Goal: Task Accomplishment & Management: Contribute content

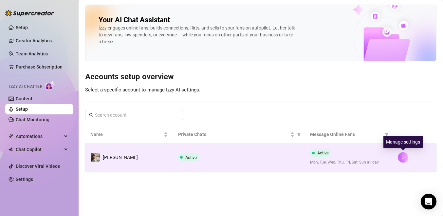
click at [404, 153] on button "button" at bounding box center [402, 157] width 10 height 10
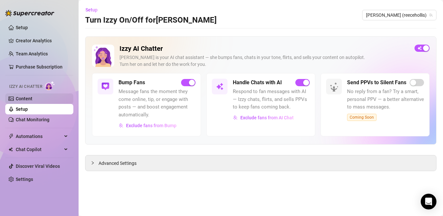
click at [32, 101] on link "Content" at bounding box center [24, 98] width 17 height 5
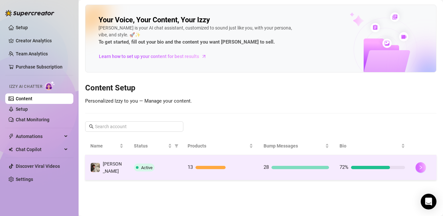
click at [422, 166] on icon "right" at bounding box center [420, 167] width 5 height 5
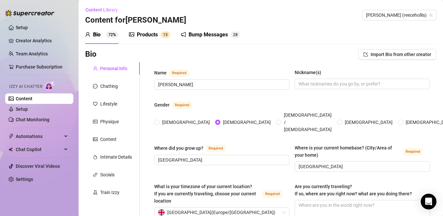
click at [150, 32] on div "Products" at bounding box center [147, 35] width 21 height 8
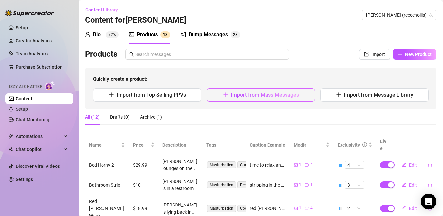
click at [299, 90] on button "Import from Mass Messages" at bounding box center [260, 94] width 108 height 13
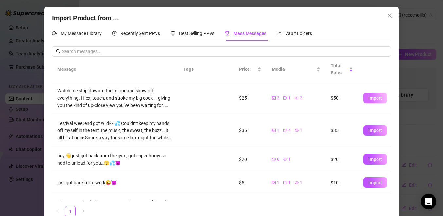
click at [376, 95] on button "Import" at bounding box center [375, 98] width 24 height 10
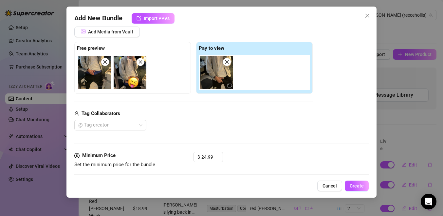
scroll to position [78, 0]
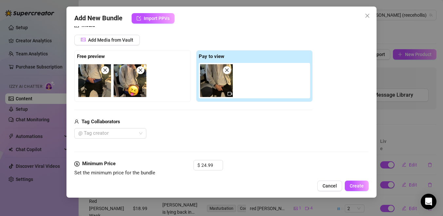
click at [102, 88] on img at bounding box center [94, 80] width 33 height 33
click at [102, 83] on img at bounding box center [94, 80] width 33 height 33
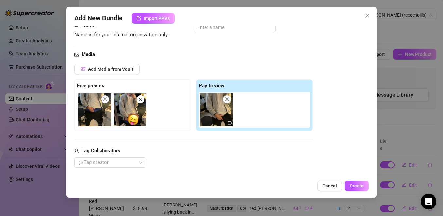
scroll to position [47, 0]
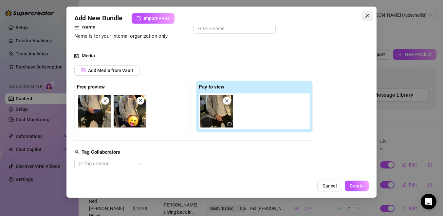
click at [369, 13] on button "Close" at bounding box center [367, 15] width 10 height 10
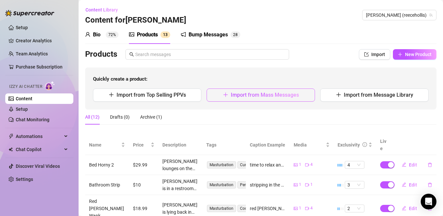
click at [233, 95] on span "Import from Mass Messages" at bounding box center [265, 95] width 68 height 6
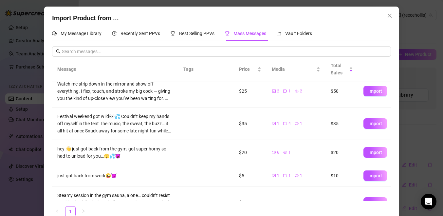
scroll to position [0, 0]
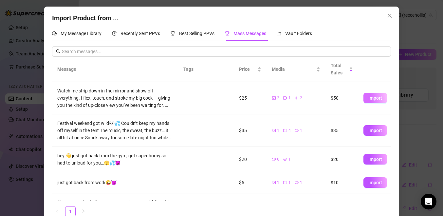
click at [367, 98] on button "Import" at bounding box center [375, 98] width 24 height 10
type textarea "Watch me strip down in the mirror and show off everything. I flex, touch, and s…"
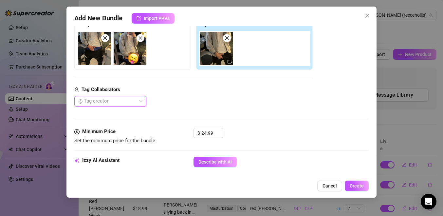
scroll to position [110, 0]
click at [105, 37] on icon "close" at bounding box center [105, 38] width 5 height 5
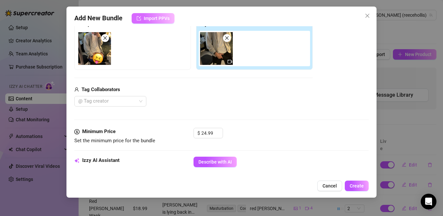
click at [159, 17] on span "Import PPVs" at bounding box center [157, 18] width 26 height 5
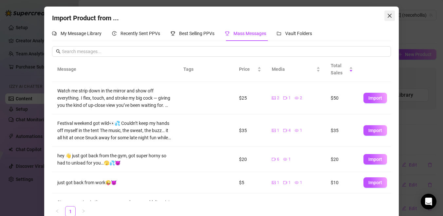
click at [390, 14] on icon "close" at bounding box center [389, 15] width 5 height 5
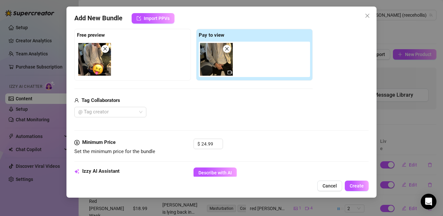
scroll to position [62, 0]
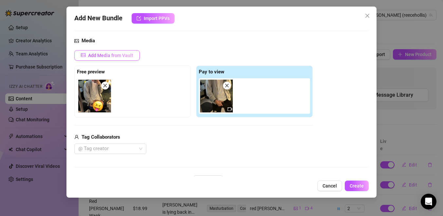
click at [125, 53] on span "Add Media from Vault" at bounding box center [110, 55] width 45 height 5
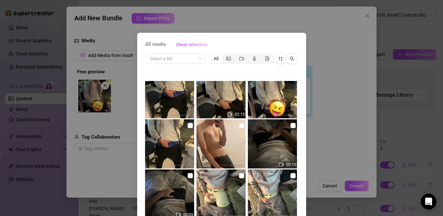
scroll to position [349, 0]
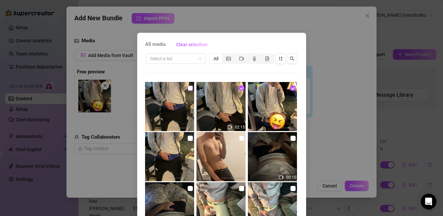
click at [191, 88] on input "checkbox" at bounding box center [189, 87] width 5 height 5
checkbox input "true"
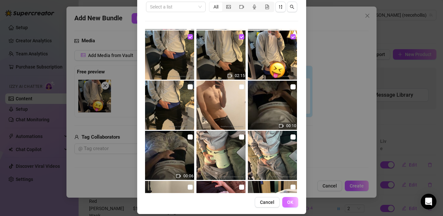
click at [289, 201] on span "OK" at bounding box center [290, 201] width 6 height 5
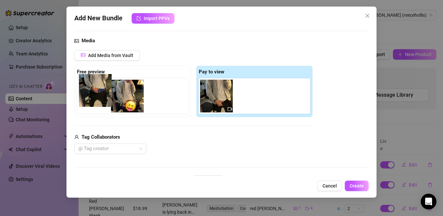
drag, startPoint x: 255, startPoint y: 105, endPoint x: 96, endPoint y: 105, distance: 159.3
click at [96, 105] on div "Free preview Pay to view" at bounding box center [193, 91] width 238 height 52
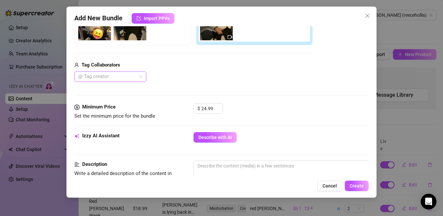
scroll to position [136, 0]
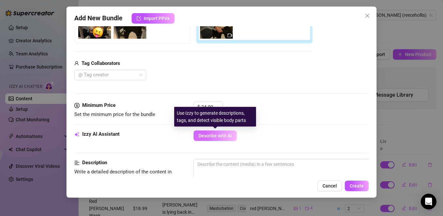
click at [210, 135] on span "Describe with AI" at bounding box center [214, 135] width 33 height 5
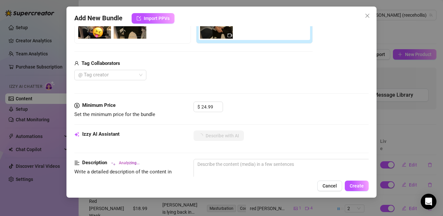
type textarea "[PERSON_NAME]"
type textarea "[PERSON_NAME] teases"
type textarea "[PERSON_NAME] teases in"
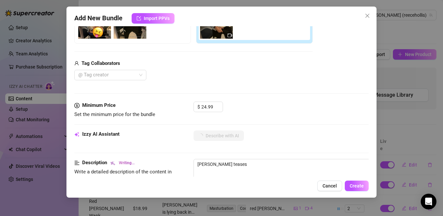
type textarea "[PERSON_NAME] teases in"
type textarea "[PERSON_NAME] teases in a"
type textarea "[PERSON_NAME] teases in a casual"
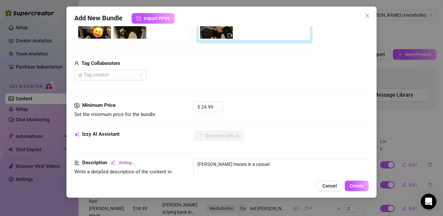
type textarea "[PERSON_NAME] teases in a casual white"
type textarea "[PERSON_NAME] teases in a casual white t-shirt,"
type textarea "[PERSON_NAME] teases in a casual white t-shirt, grey"
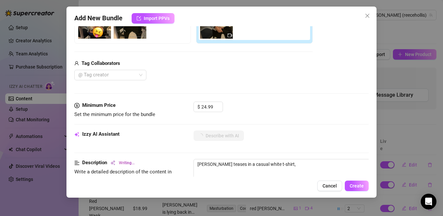
type textarea "[PERSON_NAME] teases in a casual white t-shirt, grey"
type textarea "[PERSON_NAME] teases in a casual white t-shirt, grey zip-up"
type textarea "[PERSON_NAME] teases in a casual white t-shirt, grey zip-up hoodie,"
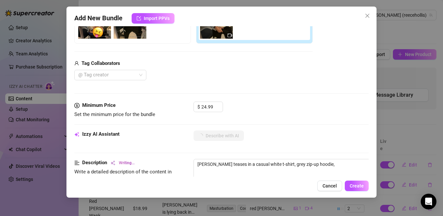
type textarea "[PERSON_NAME] teases in a casual white t-shirt, grey zip-up hoodie, and"
type textarea "[PERSON_NAME] teases in a casual white t-shirt, grey zip-up hoodie, and black"
type textarea "[PERSON_NAME] teases in a casual white t-shirt, grey zip-up hoodie, and black t…"
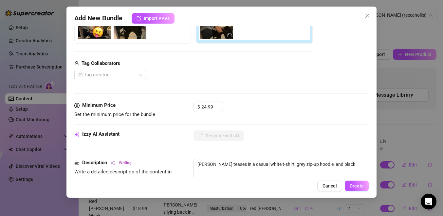
type textarea "[PERSON_NAME] teases in a casual white t-shirt, grey zip-up hoodie, and black t…"
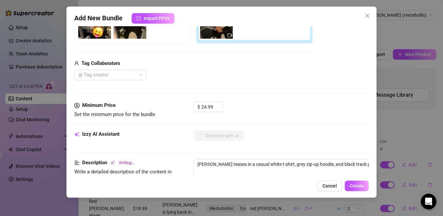
type textarea "[PERSON_NAME] teases in a casual white t-shirt, grey zip-up hoodie, and black t…"
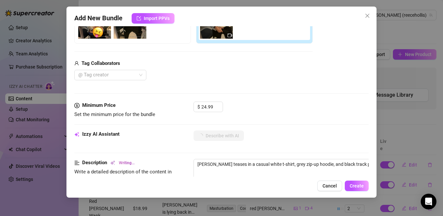
type textarea "[PERSON_NAME] teases in a casual white t-shirt, grey zip-up hoodie, and black t…"
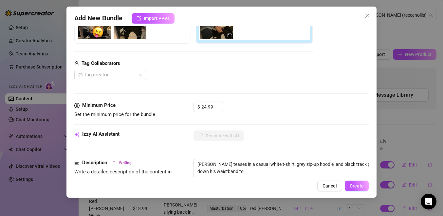
type textarea "[PERSON_NAME] teases in a casual white t-shirt, grey zip-up hoodie, and black t…"
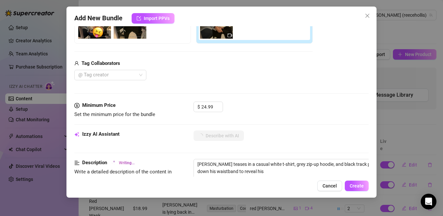
type textarea "[PERSON_NAME] teases in a casual white t-shirt, grey zip-up hoodie, and black t…"
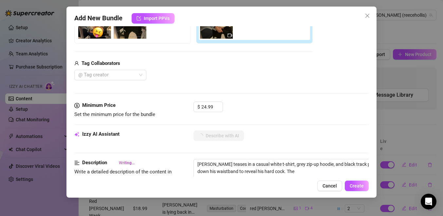
type textarea "[PERSON_NAME] teases in a casual white t-shirt, grey zip-up hoodie, and black t…"
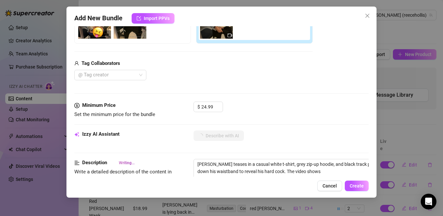
type textarea "[PERSON_NAME] teases in a casual white t-shirt, grey zip-up hoodie, and black t…"
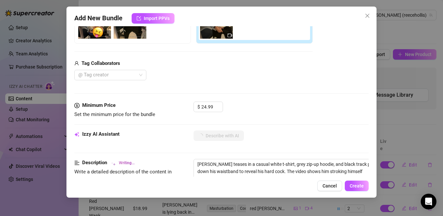
type textarea "[PERSON_NAME] teases in a casual white t-shirt, grey zip-up hoodie, and black t…"
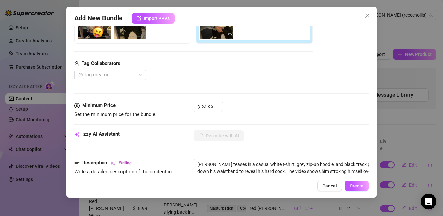
type textarea "[PERSON_NAME] teases in a casual white t-shirt, grey zip-up hoodie, and black t…"
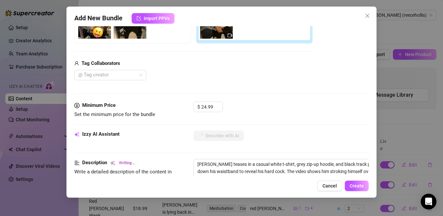
type textarea "[PERSON_NAME] teases in a casual white t-shirt, grey zip-up hoodie, and black t…"
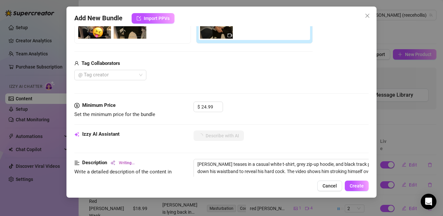
type textarea "[PERSON_NAME] teases in a casual white t-shirt, grey zip-up hoodie, and black t…"
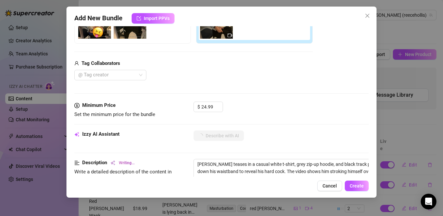
type textarea "[PERSON_NAME] teases in a casual white t-shirt, grey zip-up hoodie, and black t…"
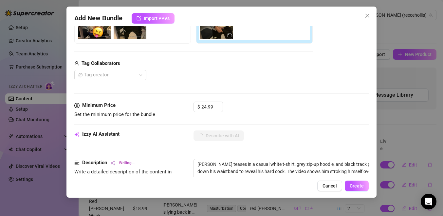
type textarea "[PERSON_NAME] teases in a casual white t-shirt, grey zip-up hoodie, and black t…"
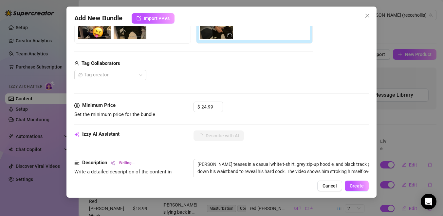
type textarea "[PERSON_NAME] teases in a casual white t-shirt, grey zip-up hoodie, and black t…"
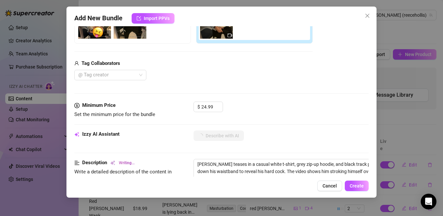
type textarea "[PERSON_NAME] teases in a casual white t-shirt, grey zip-up hoodie, and black t…"
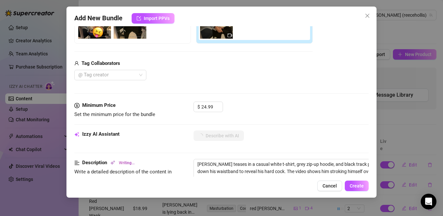
type textarea "[PERSON_NAME] teases in a casual white t-shirt, grey zip-up hoodie, and black t…"
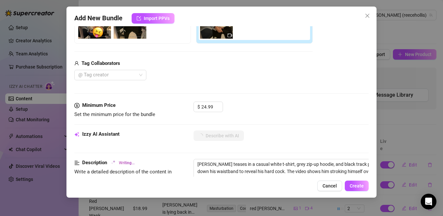
type textarea "[PERSON_NAME] teases in a casual white t-shirt, grey zip-up hoodie, and black t…"
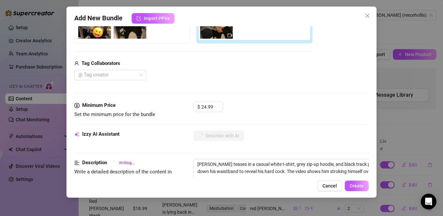
type textarea "[PERSON_NAME] teases in a casual white t-shirt, grey zip-up hoodie, and black t…"
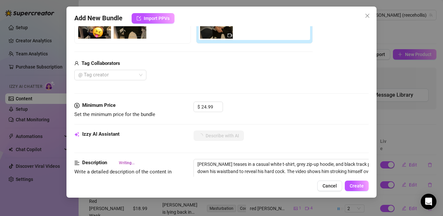
type textarea "[PERSON_NAME] teases in a casual white t-shirt, grey zip-up hoodie, and black t…"
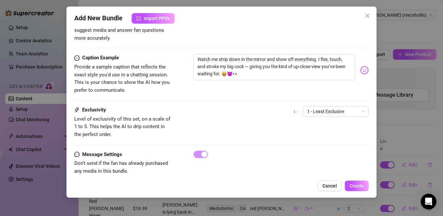
scroll to position [402, 0]
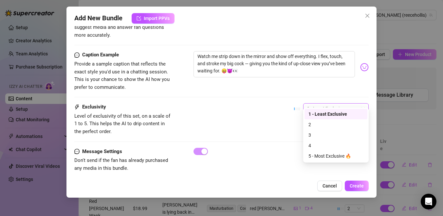
click at [331, 103] on span "1 - Least Exclusive" at bounding box center [336, 108] width 58 height 10
click at [322, 133] on div "3" at bounding box center [335, 134] width 55 height 7
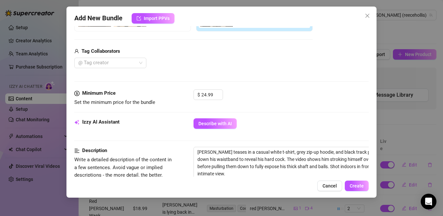
scroll to position [151, 0]
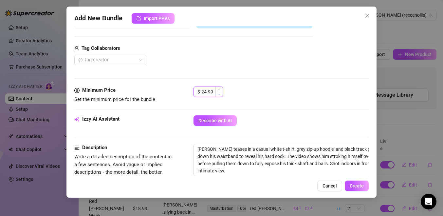
click at [212, 92] on input "24.99" at bounding box center [211, 92] width 21 height 10
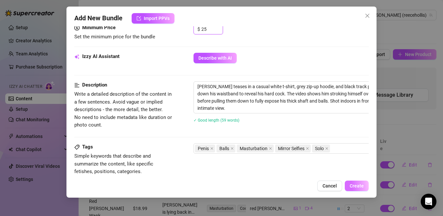
type input "25"
click at [358, 187] on span "Create" at bounding box center [356, 185] width 14 height 5
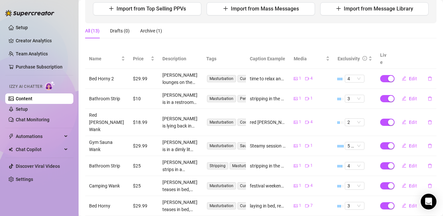
scroll to position [0, 0]
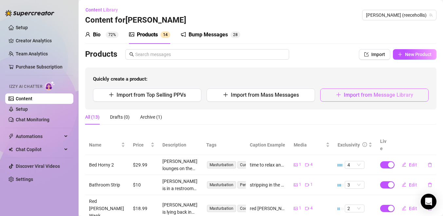
click at [333, 97] on button "Import from Message Library" at bounding box center [374, 94] width 108 height 13
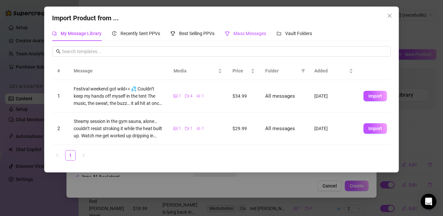
click at [239, 31] on span "Mass Messages" at bounding box center [249, 33] width 33 height 5
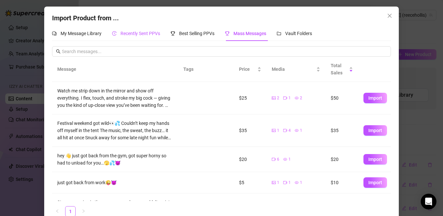
click at [151, 31] on span "Recently Sent PPVs" at bounding box center [140, 33] width 40 height 5
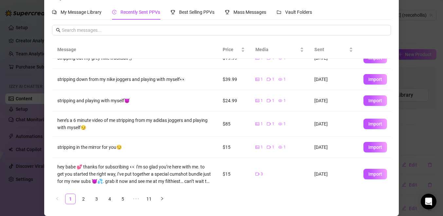
scroll to position [60, 0]
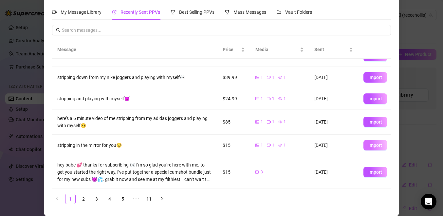
click at [378, 147] on span "Import" at bounding box center [375, 144] width 14 height 5
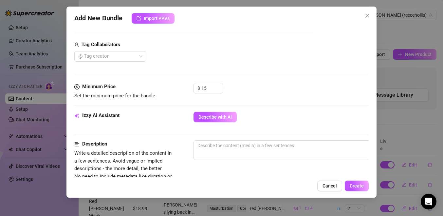
scroll to position [159, 0]
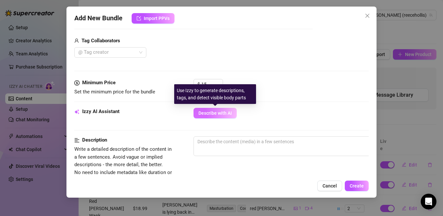
click at [202, 114] on span "Describe with AI" at bounding box center [214, 112] width 33 height 5
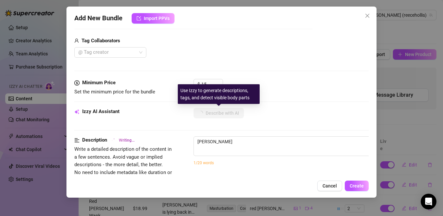
type textarea "[PERSON_NAME]"
type textarea "[PERSON_NAME] teases"
type textarea "[PERSON_NAME] teases in"
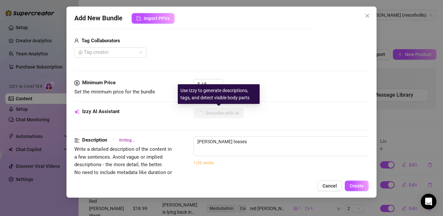
type textarea "[PERSON_NAME] teases in"
type textarea "[PERSON_NAME] teases in a"
type textarea "[PERSON_NAME] teases in a black"
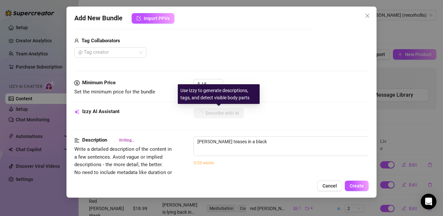
type textarea "[PERSON_NAME] teases in a black long-sleeve"
type textarea "[PERSON_NAME] teases in a black long-sleeve shirt"
type textarea "[PERSON_NAME] teases in a black long-sleeve shirt and"
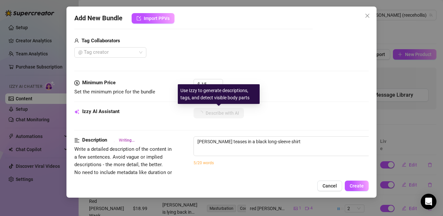
type textarea "[PERSON_NAME] teases in a black long-sleeve shirt and"
type textarea "[PERSON_NAME] teases in a black long-sleeve shirt and black"
type textarea "[PERSON_NAME] teases in a black long-sleeve shirt and [PERSON_NAME]"
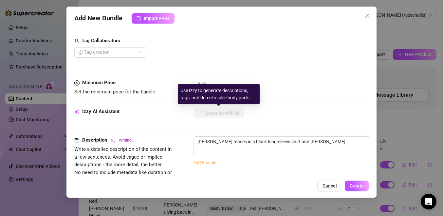
type textarea "[PERSON_NAME] teases in a black long-sleeve shirt and [PERSON_NAME] [PERSON_NAM…"
type textarea "[PERSON_NAME] teases in a black long-sleeve shirt and black [PERSON_NAME]"
type textarea "[PERSON_NAME] teases in a black long-sleeve shirt and black [PERSON_NAME] brief…"
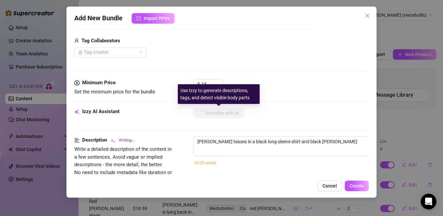
type textarea "[PERSON_NAME] teases in a black long-sleeve shirt and black [PERSON_NAME] brief…"
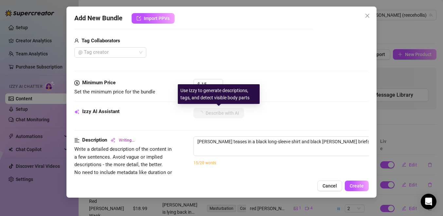
type textarea "[PERSON_NAME] teases in a black long-sleeve shirt and black [PERSON_NAME] brief…"
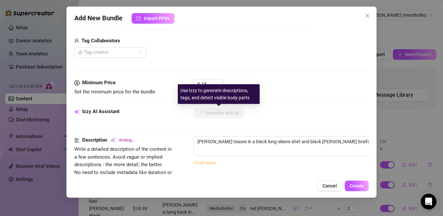
type textarea "[PERSON_NAME] teases in a black long-sleeve shirt and black [PERSON_NAME] brief…"
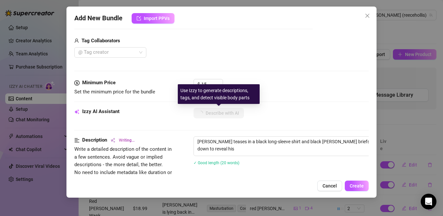
type textarea "[PERSON_NAME] teases in a black long-sleeve shirt and black [PERSON_NAME] brief…"
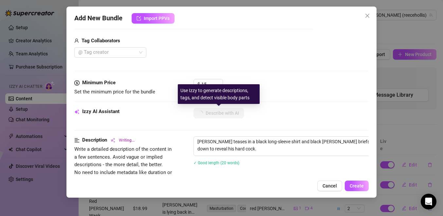
type textarea "[PERSON_NAME] teases in a black long-sleeve shirt and black [PERSON_NAME] brief…"
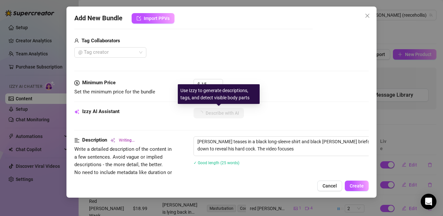
type textarea "[PERSON_NAME] teases in a black long-sleeve shirt and black [PERSON_NAME] brief…"
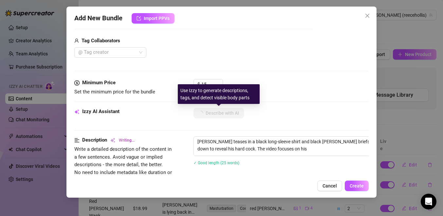
type textarea "[PERSON_NAME] teases in a black long-sleeve shirt and black [PERSON_NAME] brief…"
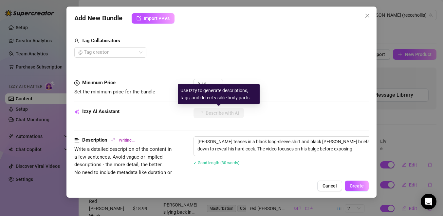
type textarea "[PERSON_NAME] teases in a black long-sleeve shirt and black [PERSON_NAME] brief…"
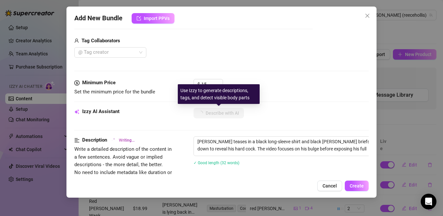
type textarea "[PERSON_NAME] teases in a black long-sleeve shirt and black [PERSON_NAME] brief…"
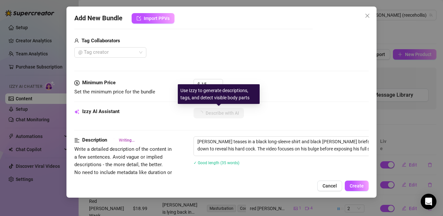
type textarea "[PERSON_NAME] teases in a black long-sleeve shirt and black [PERSON_NAME] brief…"
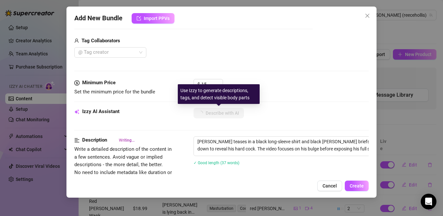
type textarea "[PERSON_NAME] teases in a black long-sleeve shirt and black [PERSON_NAME] brief…"
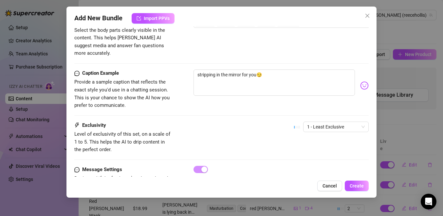
scroll to position [382, 0]
click at [320, 121] on span "1 - Least Exclusive" at bounding box center [336, 126] width 58 height 10
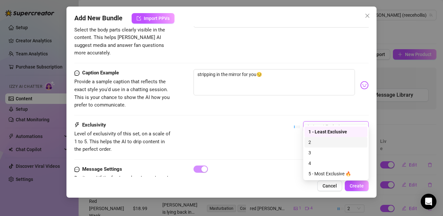
click at [325, 145] on div "2" at bounding box center [335, 141] width 55 height 7
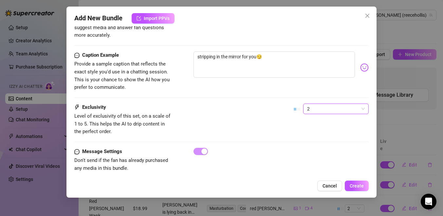
scroll to position [396, 0]
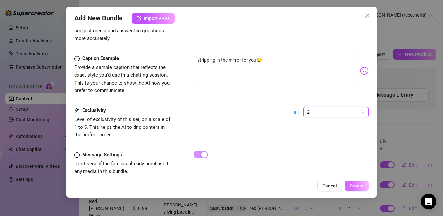
click at [365, 187] on button "Create" at bounding box center [356, 185] width 24 height 10
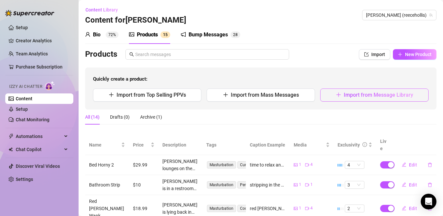
click at [349, 101] on button "Import from Message Library" at bounding box center [374, 94] width 108 height 13
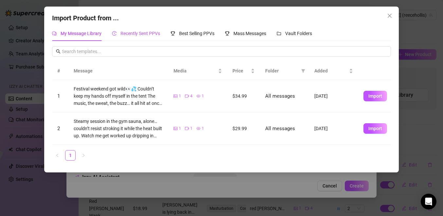
click at [145, 34] on span "Recently Sent PPVs" at bounding box center [140, 33] width 40 height 5
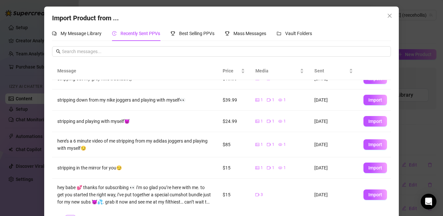
scroll to position [60, 0]
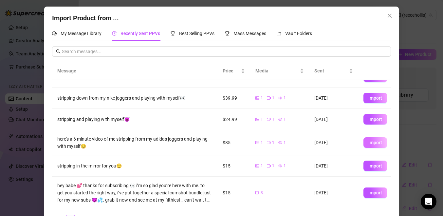
click at [380, 146] on button "Import" at bounding box center [375, 142] width 24 height 10
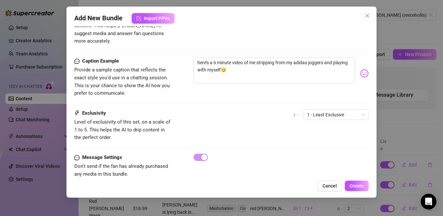
scroll to position [399, 0]
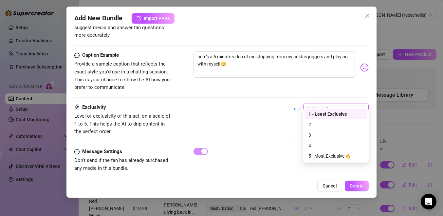
click at [313, 104] on span "1 - Least Exclusive" at bounding box center [336, 109] width 58 height 10
click at [317, 153] on div "5 - Most Exclusive 🔥" at bounding box center [335, 155] width 55 height 7
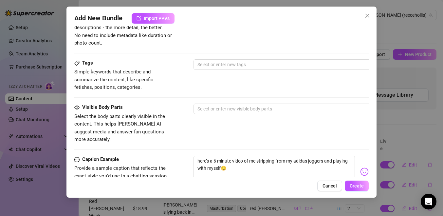
scroll to position [169, 0]
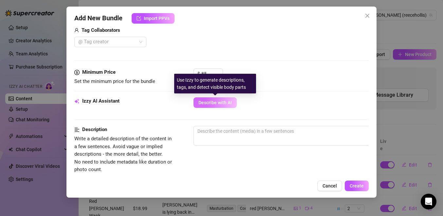
click at [225, 105] on button "Describe with AI" at bounding box center [214, 102] width 43 height 10
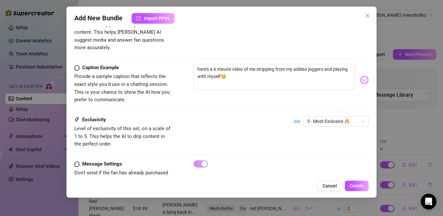
scroll to position [399, 0]
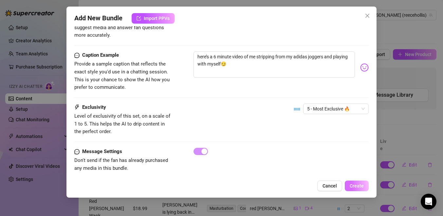
click at [356, 186] on span "Create" at bounding box center [356, 185] width 14 height 5
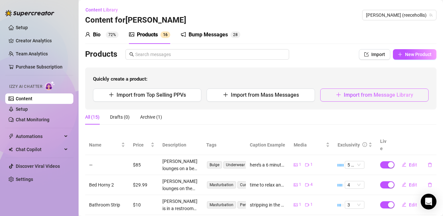
click at [363, 98] on button "Import from Message Library" at bounding box center [374, 94] width 108 height 13
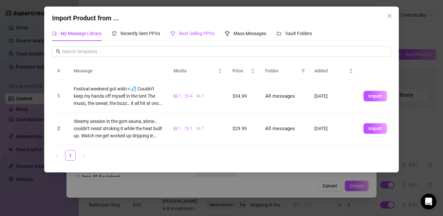
click at [194, 34] on span "Best Selling PPVs" at bounding box center [196, 33] width 35 height 5
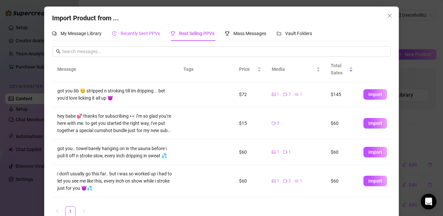
click at [143, 32] on span "Recently Sent PPVs" at bounding box center [140, 33] width 40 height 5
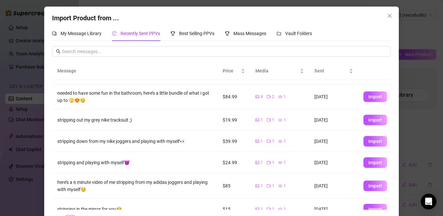
scroll to position [23, 0]
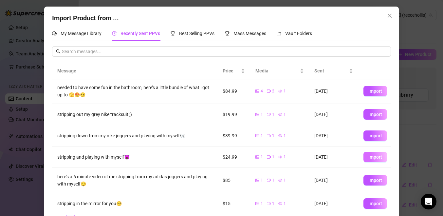
click at [370, 161] on button "Import" at bounding box center [375, 156] width 24 height 10
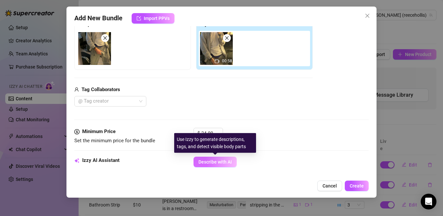
click at [227, 161] on span "Describe with AI" at bounding box center [214, 161] width 33 height 5
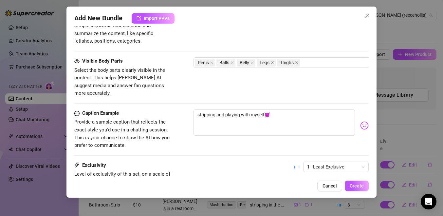
scroll to position [357, 0]
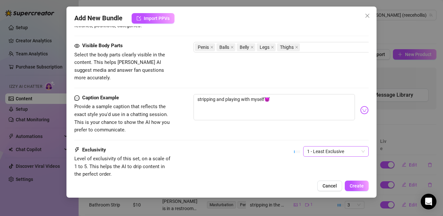
click at [314, 146] on span "1 - Least Exclusive" at bounding box center [336, 151] width 58 height 10
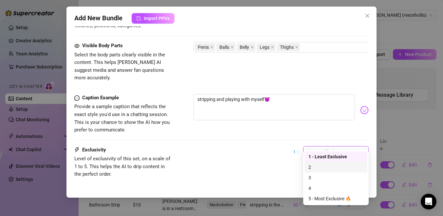
click at [316, 166] on div "2" at bounding box center [335, 166] width 55 height 7
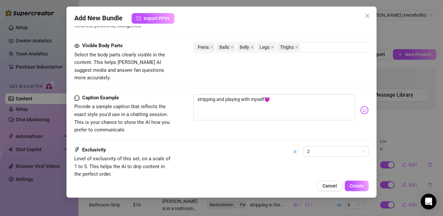
click at [312, 134] on div "Caption Example Provide a sample caption that reflects the exact style you'd us…" at bounding box center [221, 120] width 294 height 52
click at [312, 146] on span "2" at bounding box center [336, 151] width 58 height 10
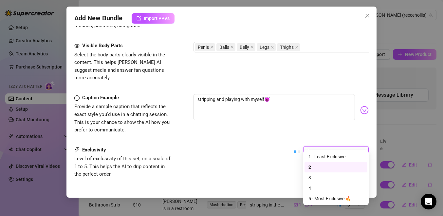
click at [317, 168] on div "2" at bounding box center [335, 166] width 55 height 7
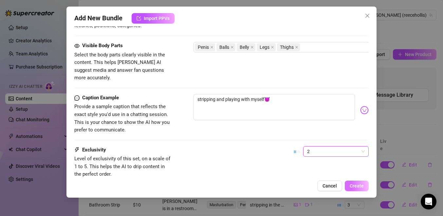
click at [358, 187] on span "Create" at bounding box center [356, 185] width 14 height 5
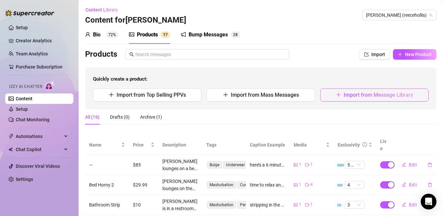
click at [392, 95] on span "Import from Message Library" at bounding box center [377, 95] width 69 height 6
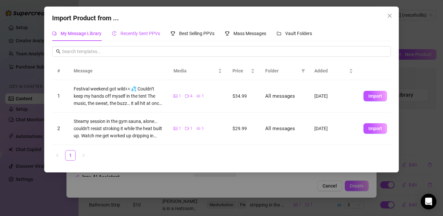
click at [146, 31] on span "Recently Sent PPVs" at bounding box center [140, 33] width 40 height 5
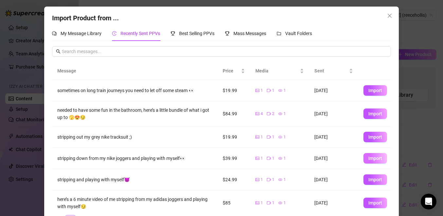
click at [371, 158] on span "Import" at bounding box center [375, 157] width 14 height 5
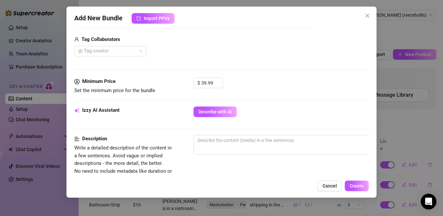
scroll to position [178, 0]
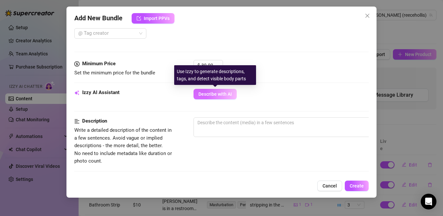
click at [211, 97] on button "Describe with AI" at bounding box center [214, 94] width 43 height 10
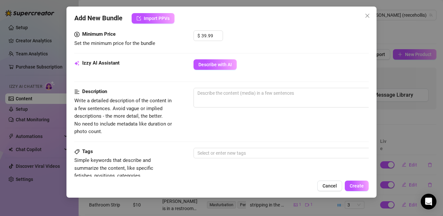
scroll to position [209, 0]
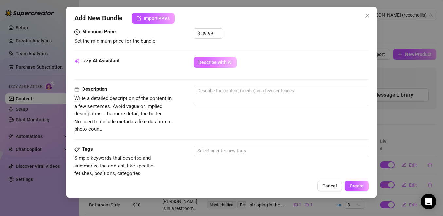
click at [222, 62] on span "Describe with AI" at bounding box center [214, 62] width 33 height 5
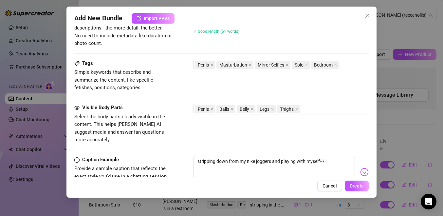
scroll to position [399, 0]
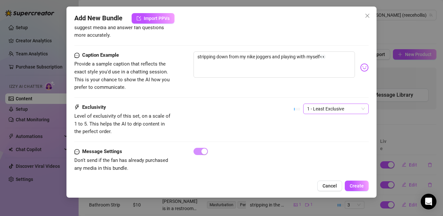
click at [326, 104] on span "1 - Least Exclusive" at bounding box center [336, 109] width 58 height 10
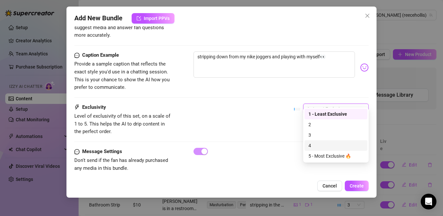
click at [319, 142] on div "4" at bounding box center [335, 145] width 55 height 7
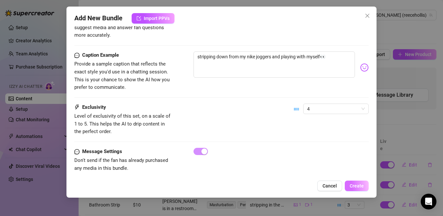
click at [356, 187] on span "Create" at bounding box center [356, 185] width 14 height 5
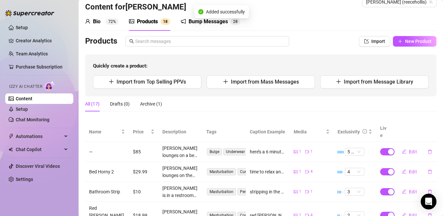
scroll to position [12, 0]
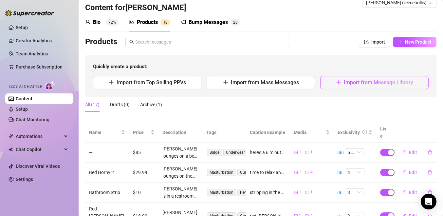
click at [345, 87] on button "Import from Message Library" at bounding box center [374, 82] width 108 height 13
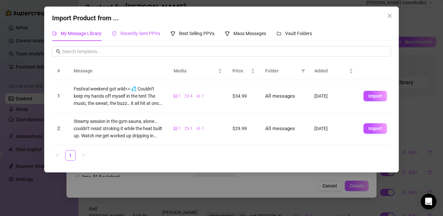
click at [153, 34] on span "Recently Sent PPVs" at bounding box center [140, 33] width 40 height 5
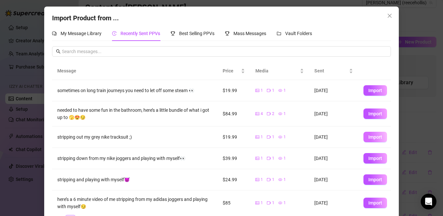
click at [367, 136] on button "Import" at bounding box center [375, 136] width 24 height 10
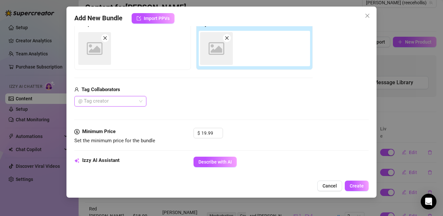
scroll to position [110, 0]
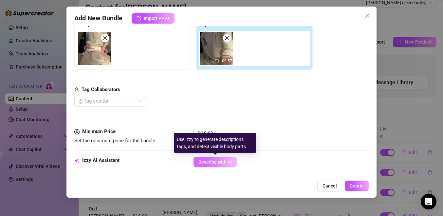
click at [229, 162] on span "Describe with AI" at bounding box center [214, 161] width 33 height 5
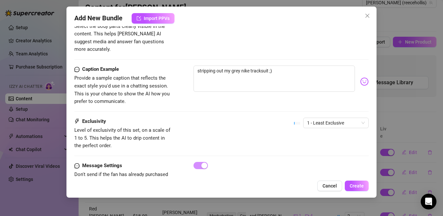
scroll to position [390, 0]
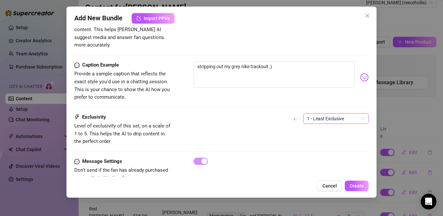
click at [325, 114] on span "1 - Least Exclusive" at bounding box center [336, 119] width 58 height 10
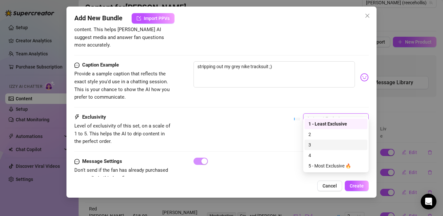
click at [321, 144] on div "3" at bounding box center [335, 144] width 55 height 7
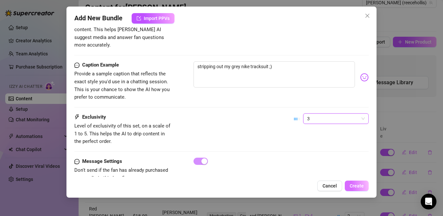
click at [359, 185] on span "Create" at bounding box center [356, 185] width 14 height 5
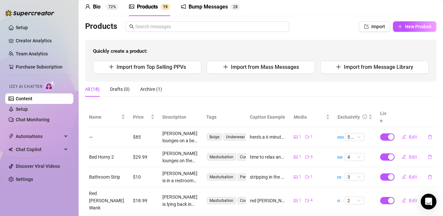
scroll to position [0, 0]
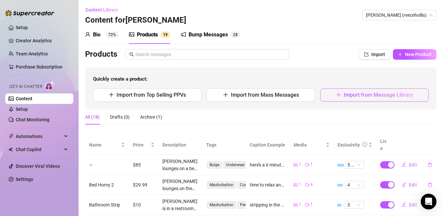
click at [349, 93] on span "Import from Message Library" at bounding box center [377, 95] width 69 height 6
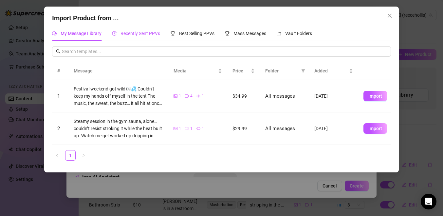
click at [147, 32] on span "Recently Sent PPVs" at bounding box center [140, 33] width 40 height 5
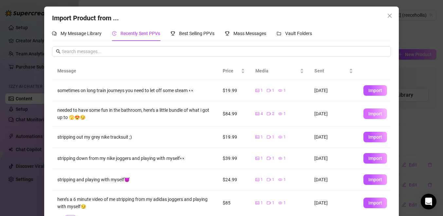
click at [367, 115] on button "Import" at bounding box center [375, 113] width 24 height 10
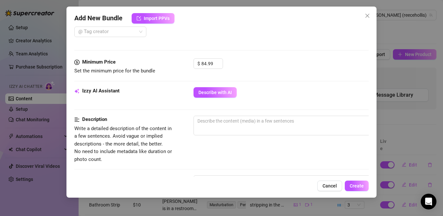
scroll to position [229, 0]
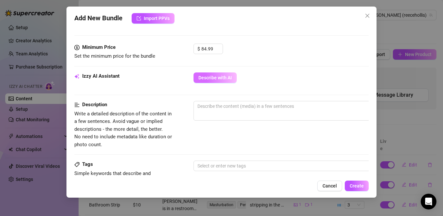
click at [217, 77] on span "Describe with AI" at bounding box center [214, 77] width 33 height 5
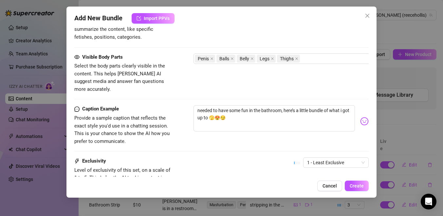
scroll to position [434, 0]
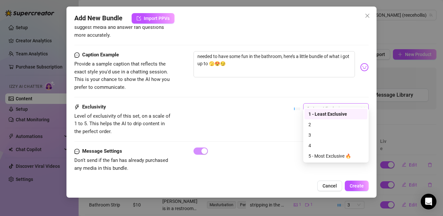
click at [321, 104] on span "1 - Least Exclusive" at bounding box center [336, 108] width 58 height 10
click at [320, 155] on div "5 - Most Exclusive 🔥" at bounding box center [335, 155] width 55 height 7
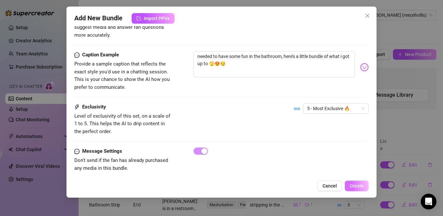
click at [360, 184] on span "Create" at bounding box center [356, 185] width 14 height 5
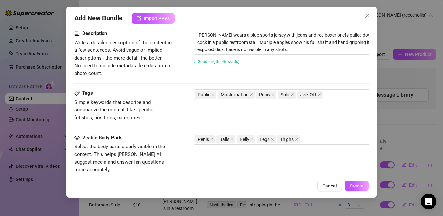
scroll to position [321, 0]
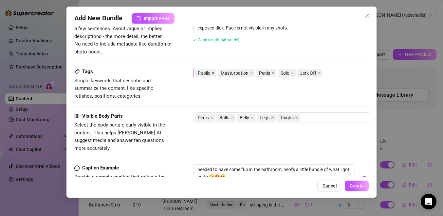
click at [213, 73] on icon "close" at bounding box center [213, 73] width 3 height 3
click at [362, 184] on span "Create" at bounding box center [356, 185] width 14 height 5
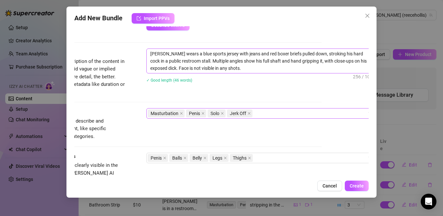
scroll to position [281, 47]
drag, startPoint x: 164, startPoint y: 61, endPoint x: 149, endPoint y: 61, distance: 14.7
click at [149, 61] on textarea "[PERSON_NAME] wears a blue sports jersey with jeans and red boxer briefs pulled…" at bounding box center [261, 61] width 228 height 24
click at [364, 187] on button "Create" at bounding box center [356, 185] width 24 height 10
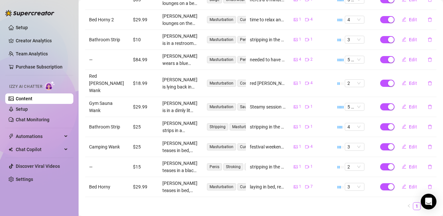
scroll to position [169, 0]
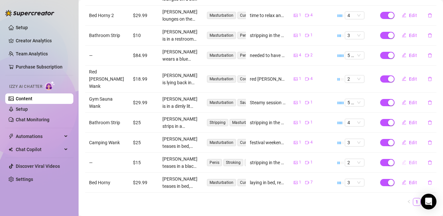
click at [415, 160] on span "Edit" at bounding box center [413, 162] width 8 height 5
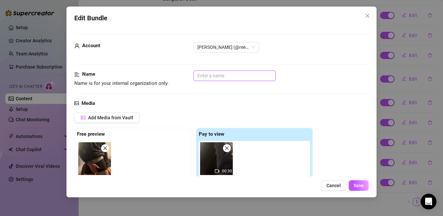
click at [225, 75] on input "text" at bounding box center [234, 75] width 82 height 10
click at [362, 182] on button "Save" at bounding box center [358, 185] width 20 height 10
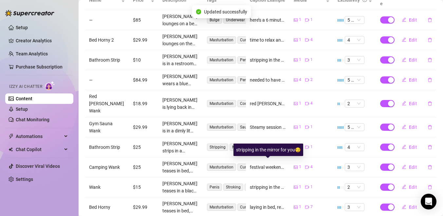
scroll to position [140, 0]
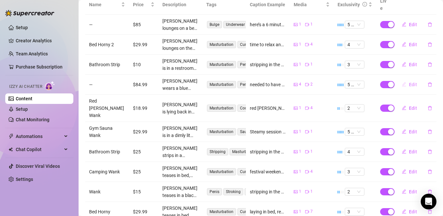
click at [413, 82] on span "Edit" at bounding box center [413, 84] width 8 height 5
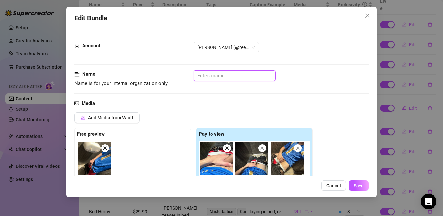
click at [249, 75] on input "text" at bounding box center [234, 75] width 82 height 10
click at [359, 186] on span "Save" at bounding box center [358, 185] width 10 height 5
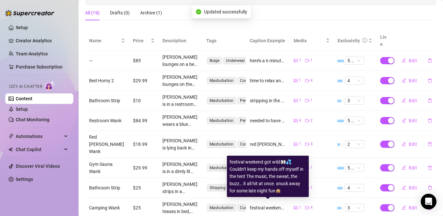
scroll to position [86, 0]
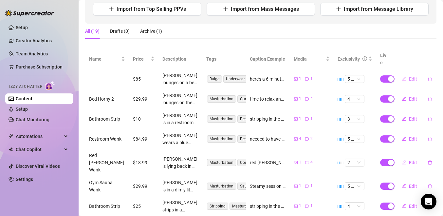
click at [409, 76] on span "Edit" at bounding box center [413, 78] width 8 height 5
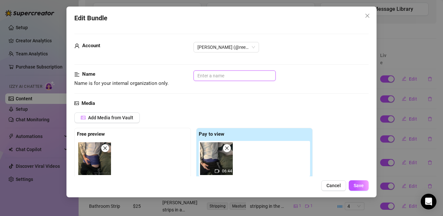
click at [206, 75] on input "text" at bounding box center [234, 75] width 82 height 10
click at [362, 184] on span "Save" at bounding box center [358, 185] width 10 height 5
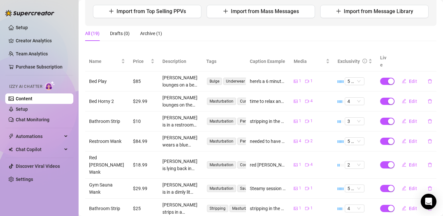
scroll to position [169, 0]
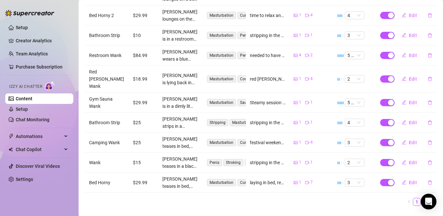
click at [426, 198] on link "2" at bounding box center [424, 201] width 7 height 7
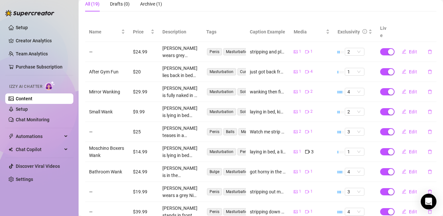
scroll to position [112, 0]
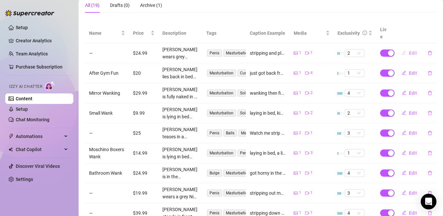
click at [406, 50] on icon "edit" at bounding box center [403, 52] width 5 height 5
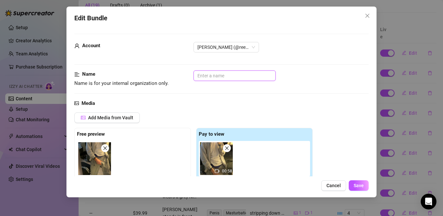
click at [255, 77] on input "text" at bounding box center [234, 75] width 82 height 10
click at [98, 163] on img at bounding box center [94, 158] width 33 height 33
drag, startPoint x: 240, startPoint y: 77, endPoint x: 166, endPoint y: 74, distance: 74.6
click at [166, 75] on div "Name Name is for your internal organization only. Hollister" at bounding box center [221, 78] width 294 height 17
click at [359, 187] on span "Save" at bounding box center [358, 185] width 10 height 5
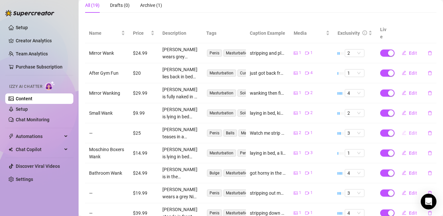
click at [404, 130] on icon "edit" at bounding box center [403, 132] width 5 height 5
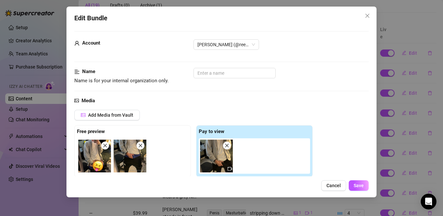
scroll to position [13, 0]
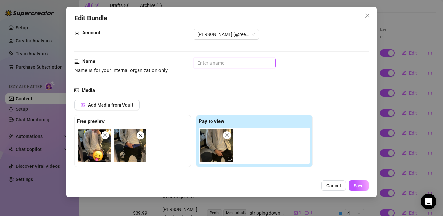
click at [224, 66] on input "text" at bounding box center [234, 63] width 82 height 10
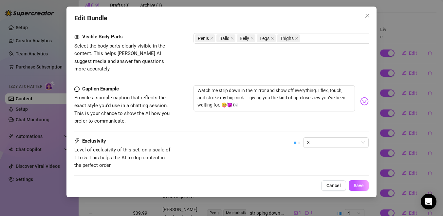
scroll to position [402, 0]
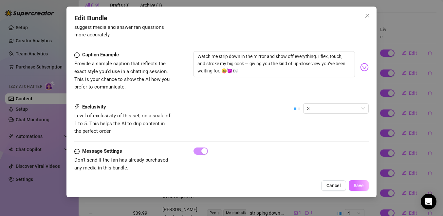
click at [363, 184] on span "Save" at bounding box center [358, 185] width 10 height 5
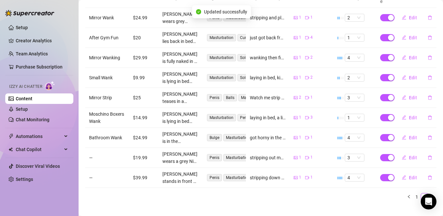
scroll to position [149, 0]
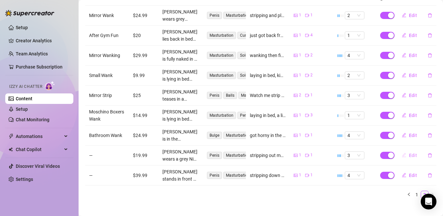
click at [411, 152] on span "Edit" at bounding box center [413, 154] width 8 height 5
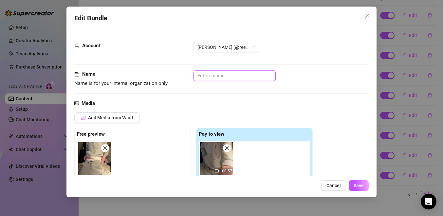
click at [248, 77] on input "text" at bounding box center [234, 75] width 82 height 10
click at [360, 188] on button "Save" at bounding box center [358, 185] width 20 height 10
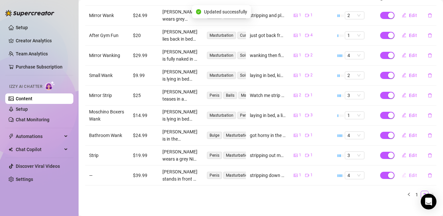
click at [413, 172] on span "Edit" at bounding box center [413, 174] width 8 height 5
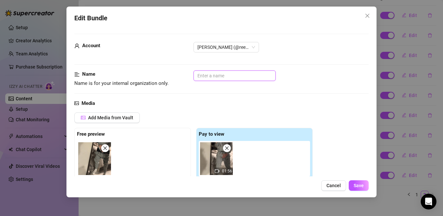
click at [224, 76] on input "text" at bounding box center [234, 75] width 82 height 10
click at [361, 187] on span "Save" at bounding box center [358, 185] width 10 height 5
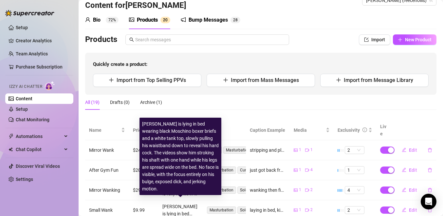
scroll to position [0, 0]
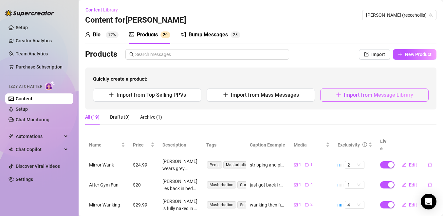
click at [341, 94] on button "Import from Message Library" at bounding box center [374, 94] width 108 height 13
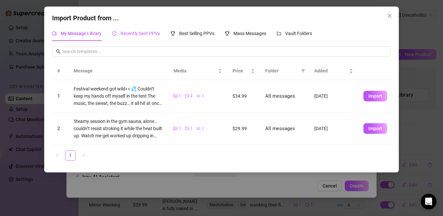
click at [135, 30] on div "Recently Sent PPVs" at bounding box center [136, 33] width 48 height 7
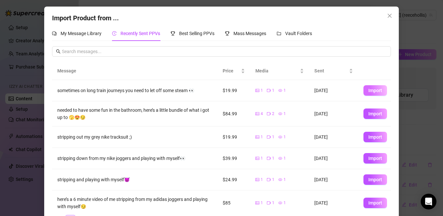
click at [375, 93] on span "Import" at bounding box center [375, 90] width 14 height 5
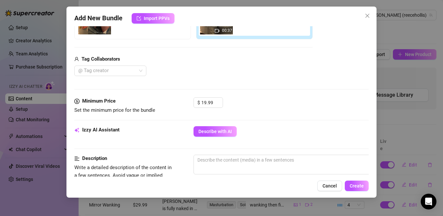
scroll to position [147, 0]
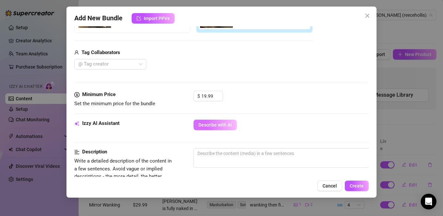
click at [215, 125] on span "Describe with AI" at bounding box center [214, 124] width 33 height 5
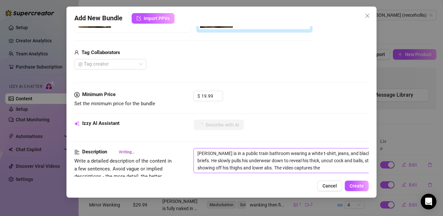
drag, startPoint x: 237, startPoint y: 153, endPoint x: 224, endPoint y: 153, distance: 13.7
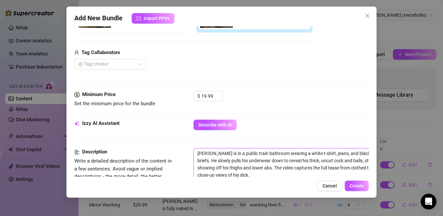
drag, startPoint x: 237, startPoint y: 153, endPoint x: 224, endPoint y: 153, distance: 13.7
click at [224, 153] on textarea "[PERSON_NAME] is in a public train bathroom wearing a white t-shirt, jeans, and…" at bounding box center [308, 163] width 228 height 31
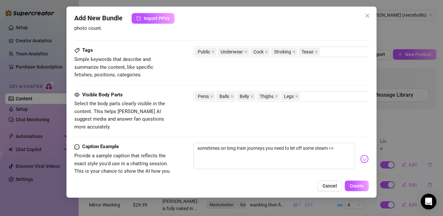
scroll to position [313, 0]
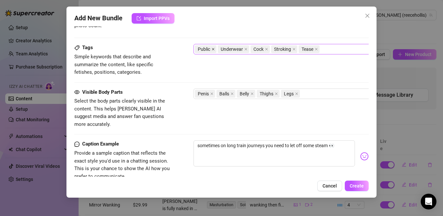
click at [214, 48] on icon "close" at bounding box center [213, 49] width 3 height 3
click at [363, 187] on span "Create" at bounding box center [356, 185] width 14 height 5
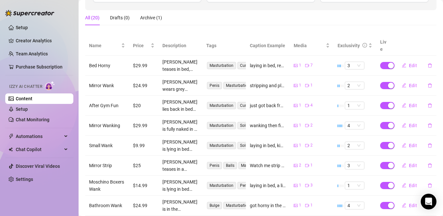
scroll to position [102, 0]
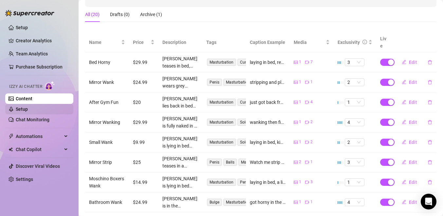
click at [28, 110] on link "Setup" at bounding box center [22, 108] width 12 height 5
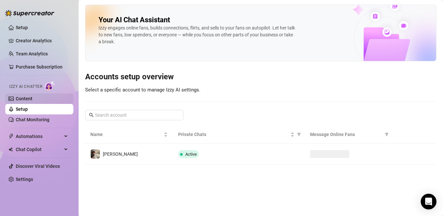
click at [32, 99] on link "Content" at bounding box center [24, 98] width 17 height 5
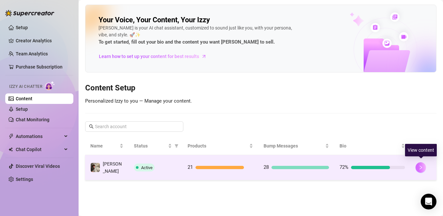
click at [421, 168] on button "button" at bounding box center [420, 167] width 10 height 10
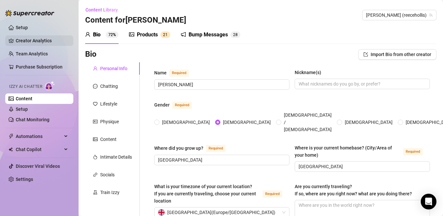
click at [27, 43] on link "Creator Analytics" at bounding box center [42, 40] width 52 height 10
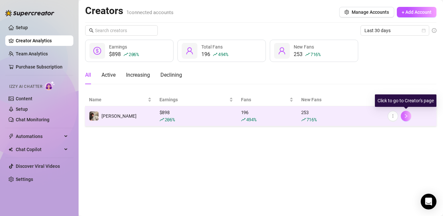
click at [405, 118] on button "button" at bounding box center [405, 116] width 10 height 10
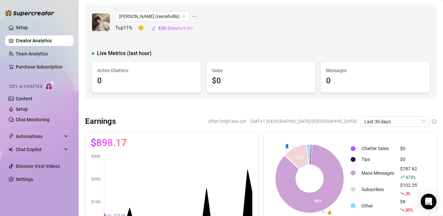
click at [405, 118] on span "Last 30 days" at bounding box center [394, 121] width 61 height 10
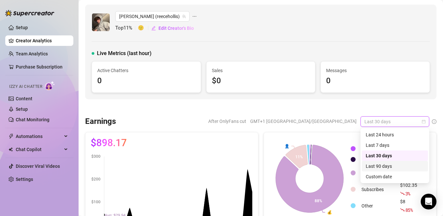
click at [376, 163] on div "Last 90 days" at bounding box center [394, 165] width 58 height 7
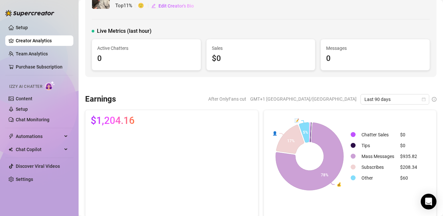
scroll to position [25, 0]
